Goal: Find specific page/section: Find specific page/section

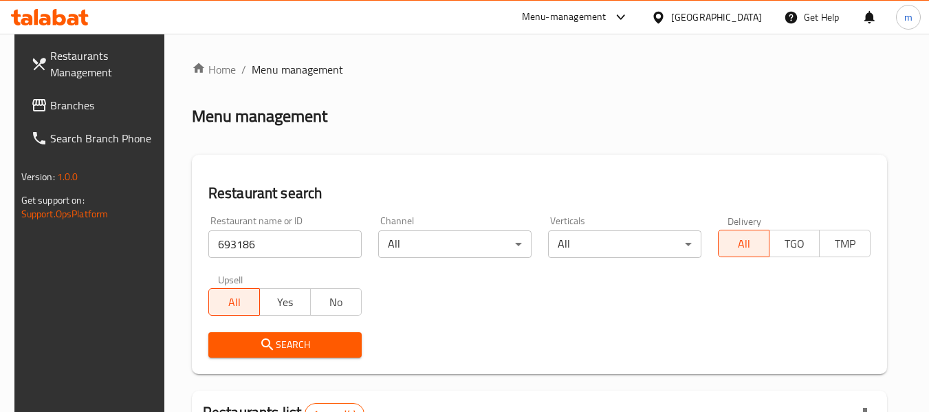
scroll to position [190, 0]
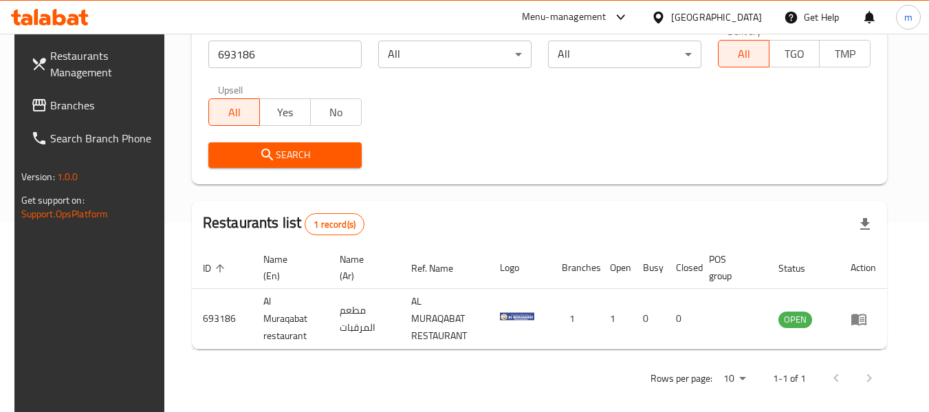
click at [76, 107] on span "Branches" at bounding box center [104, 105] width 109 height 16
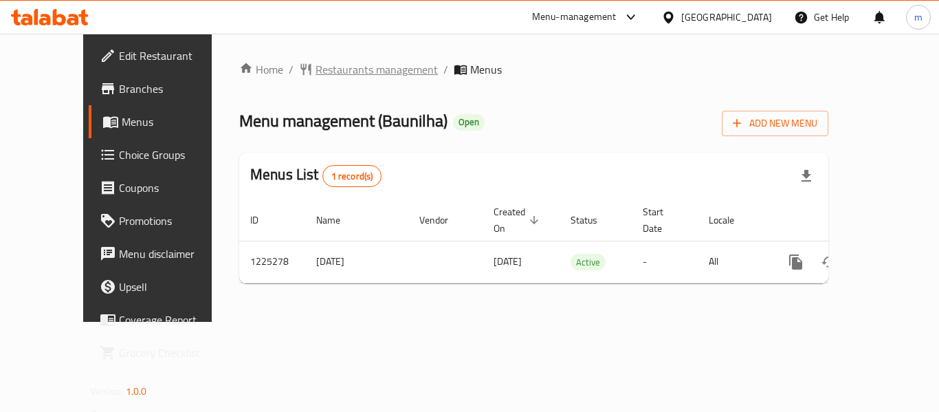
click at [332, 69] on span "Restaurants management" at bounding box center [377, 69] width 122 height 16
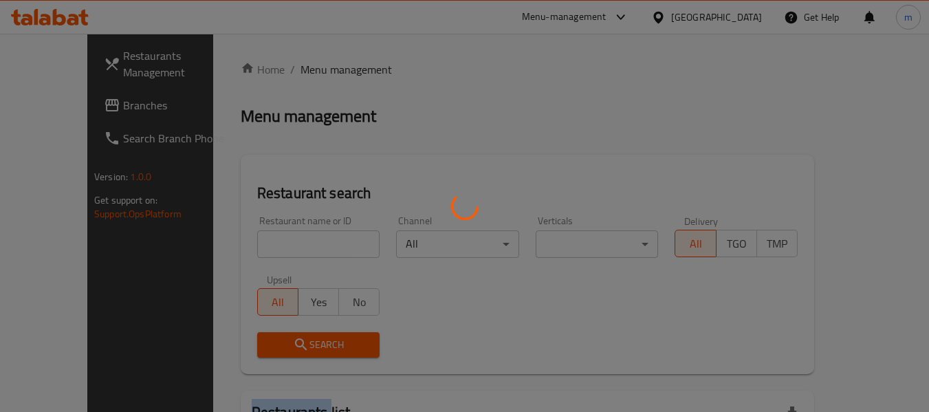
click at [332, 69] on div at bounding box center [464, 206] width 929 height 412
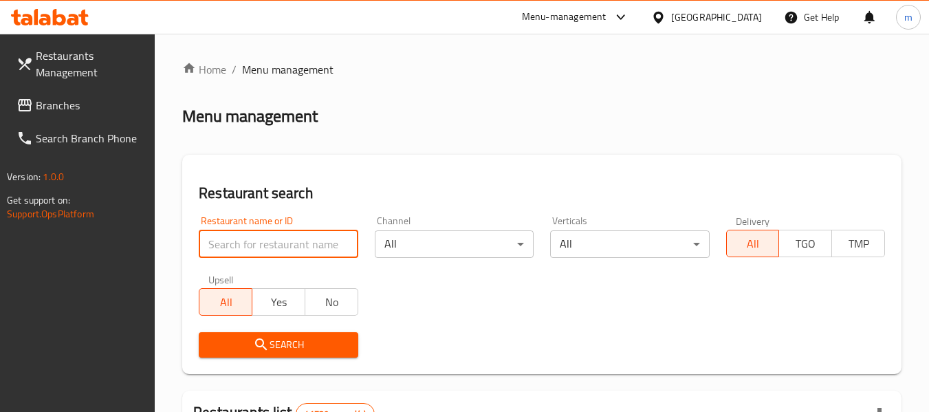
click at [269, 248] on input "search" at bounding box center [278, 243] width 159 height 27
paste input "675251"
type input "675251"
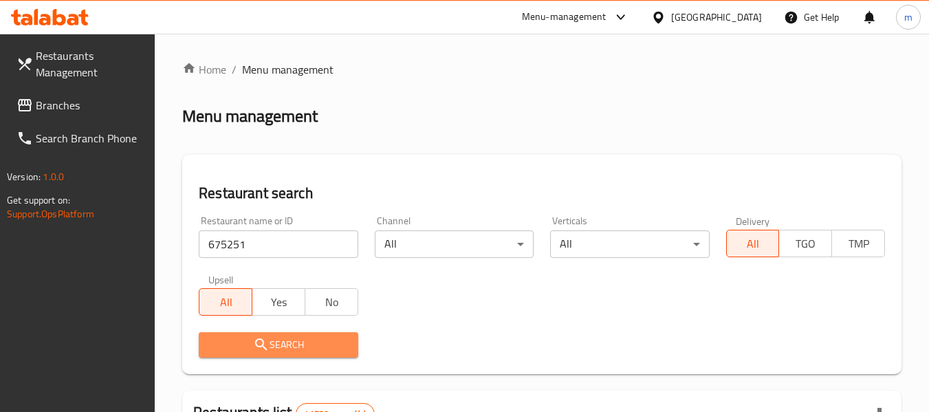
click at [274, 335] on button "Search" at bounding box center [278, 344] width 159 height 25
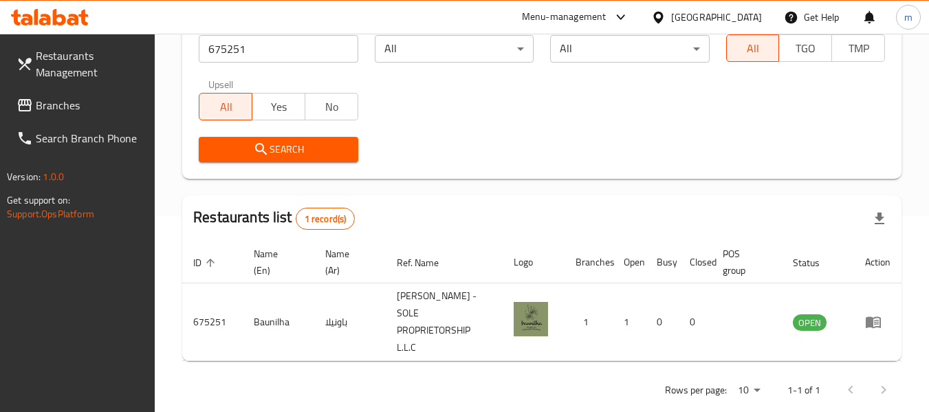
scroll to position [219, 0]
